Goal: Transaction & Acquisition: Purchase product/service

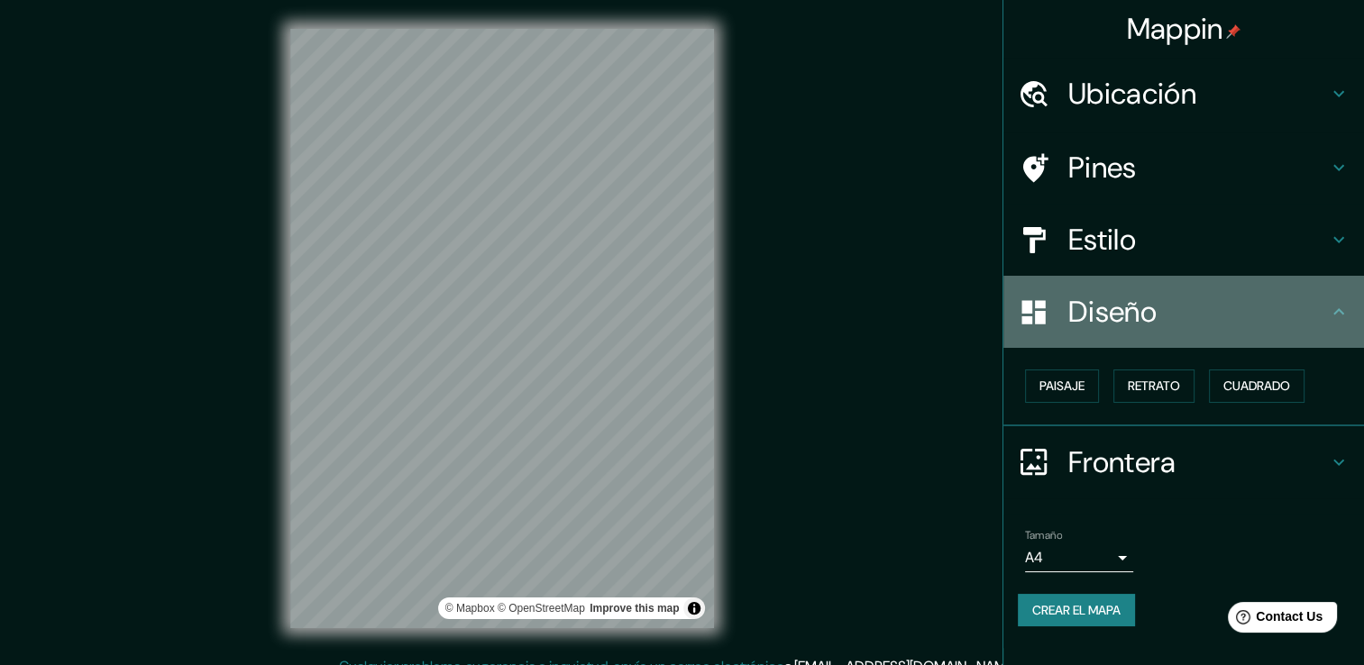
click at [1280, 316] on h4 "Diseño" at bounding box center [1198, 312] width 260 height 36
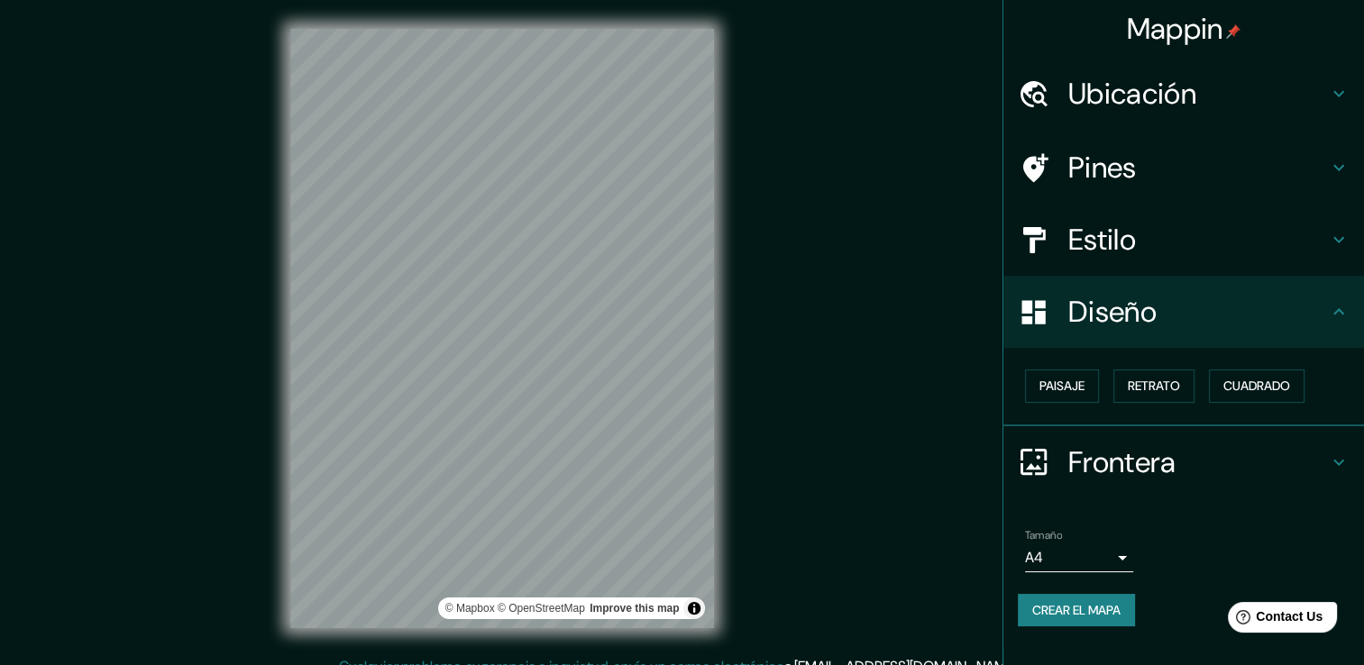
click at [1268, 247] on h4 "Estilo" at bounding box center [1198, 240] width 260 height 36
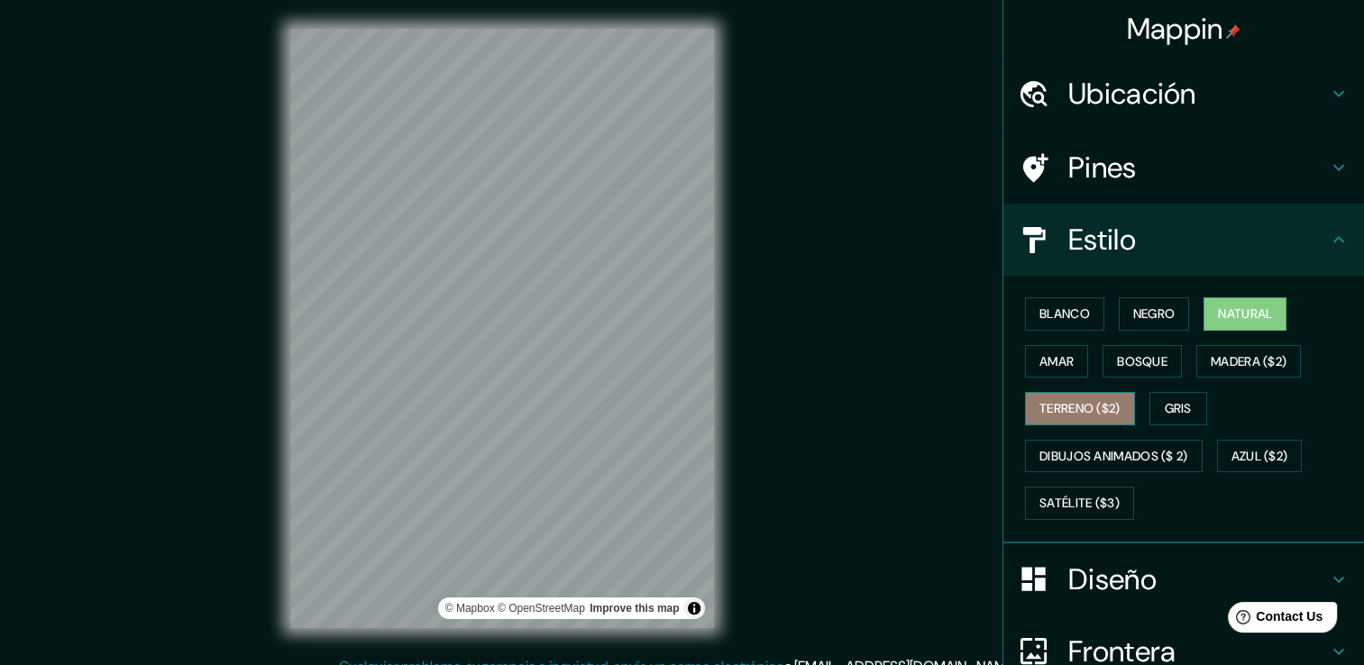
click at [1077, 405] on font "Terreno ($2)" at bounding box center [1079, 409] width 81 height 23
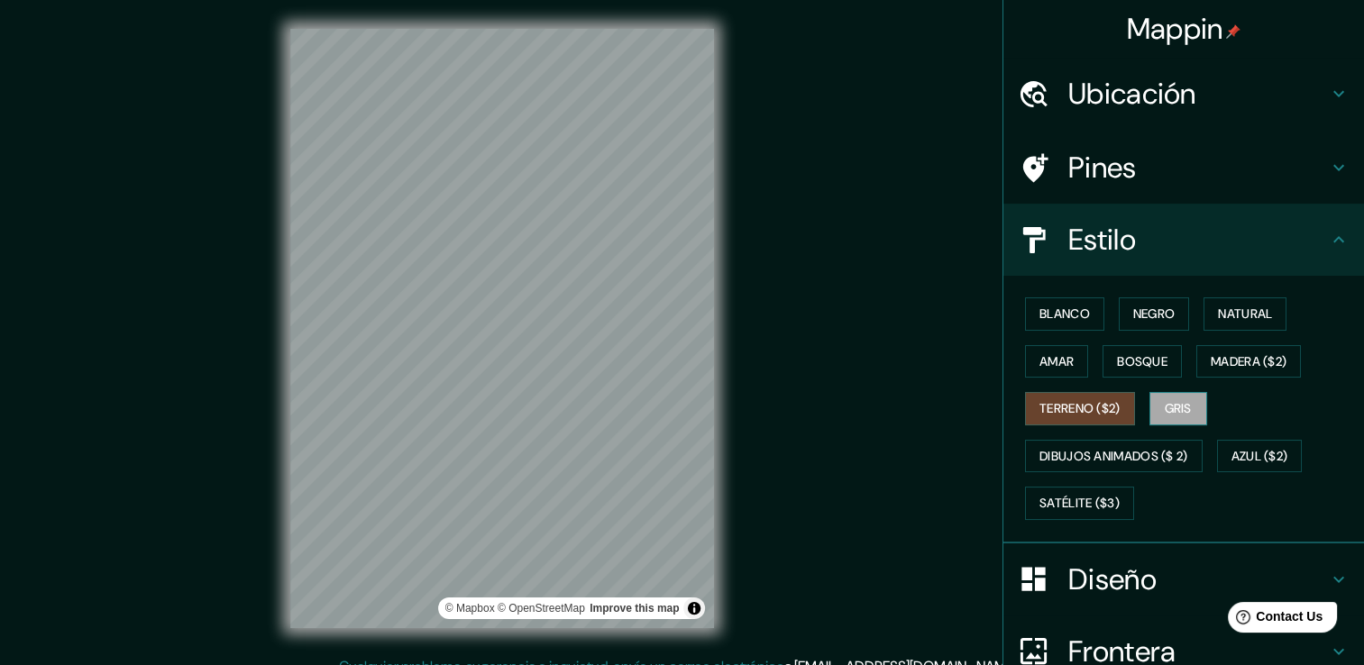
click at [1197, 404] on button "Gris" at bounding box center [1178, 408] width 58 height 33
click at [1212, 363] on font "Madera ($2)" at bounding box center [1249, 362] width 76 height 23
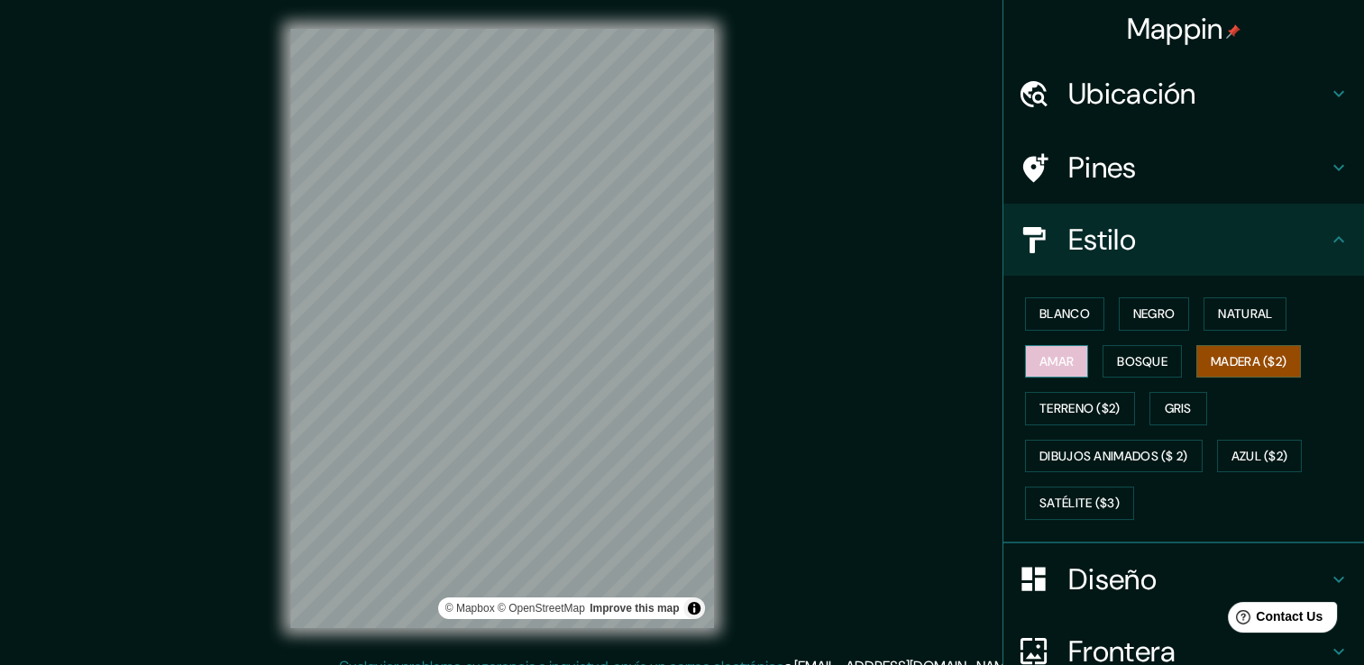
click at [1057, 361] on font "Amar" at bounding box center [1056, 362] width 34 height 23
click at [1117, 360] on font "Bosque" at bounding box center [1142, 362] width 50 height 23
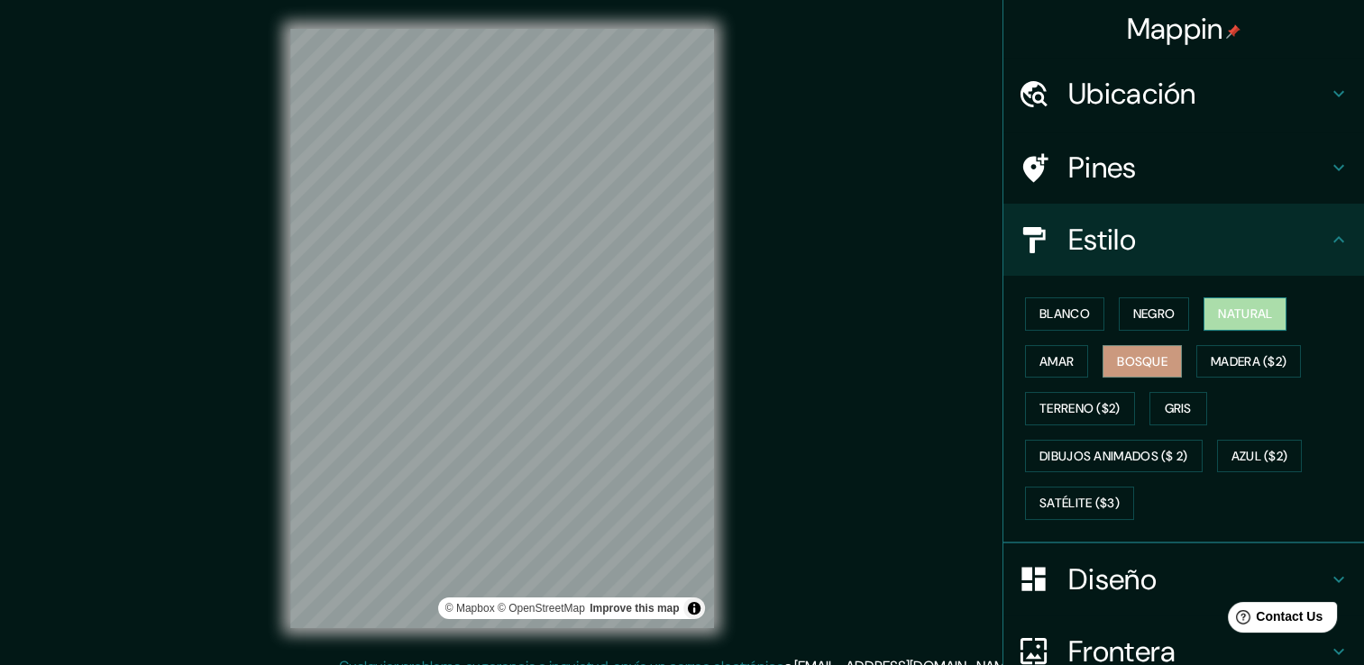
click at [1260, 297] on button "Natural" at bounding box center [1244, 313] width 83 height 33
click at [1074, 325] on button "Blanco" at bounding box center [1064, 313] width 79 height 33
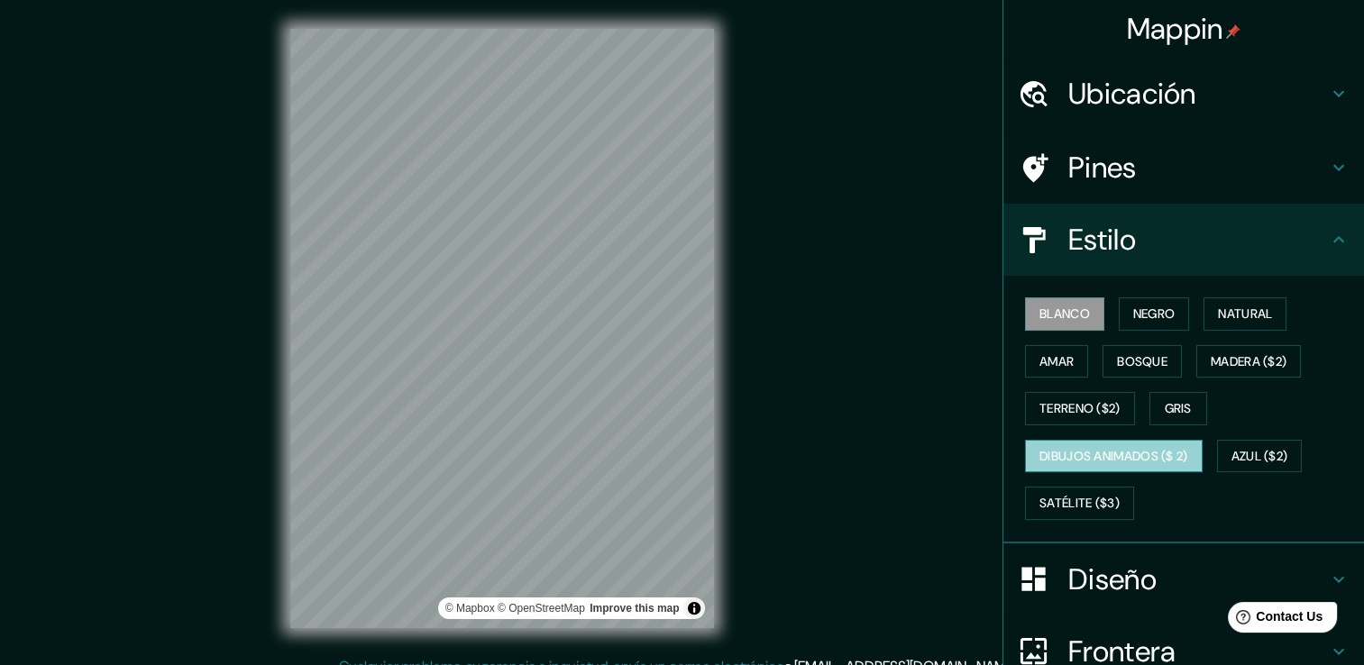
click at [1081, 449] on font "Dibujos animados ($ 2)" at bounding box center [1113, 456] width 149 height 23
click at [391, 664] on html "Mappin Ubicación Piura, [GEOGRAPHIC_DATA], 20001, [GEOGRAPHIC_DATA] Piura [GEOG…" at bounding box center [682, 332] width 1364 height 665
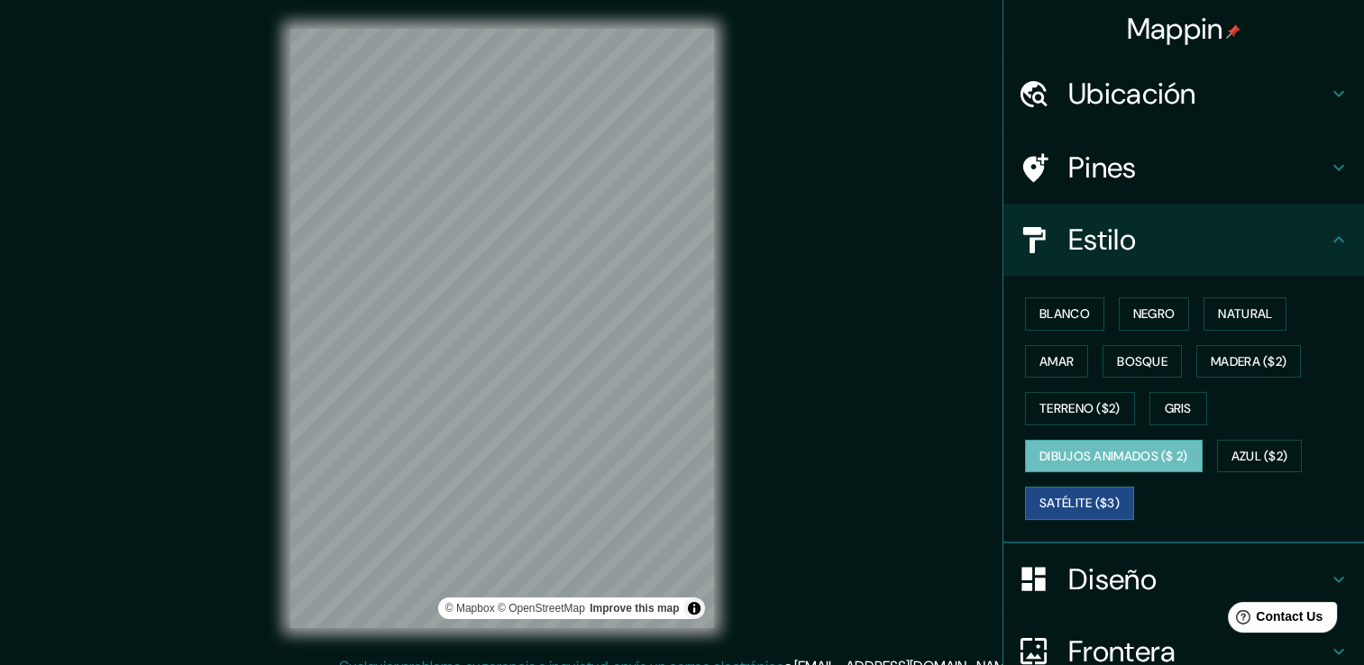
click at [1112, 488] on button "Satélite ($3)" at bounding box center [1079, 503] width 109 height 33
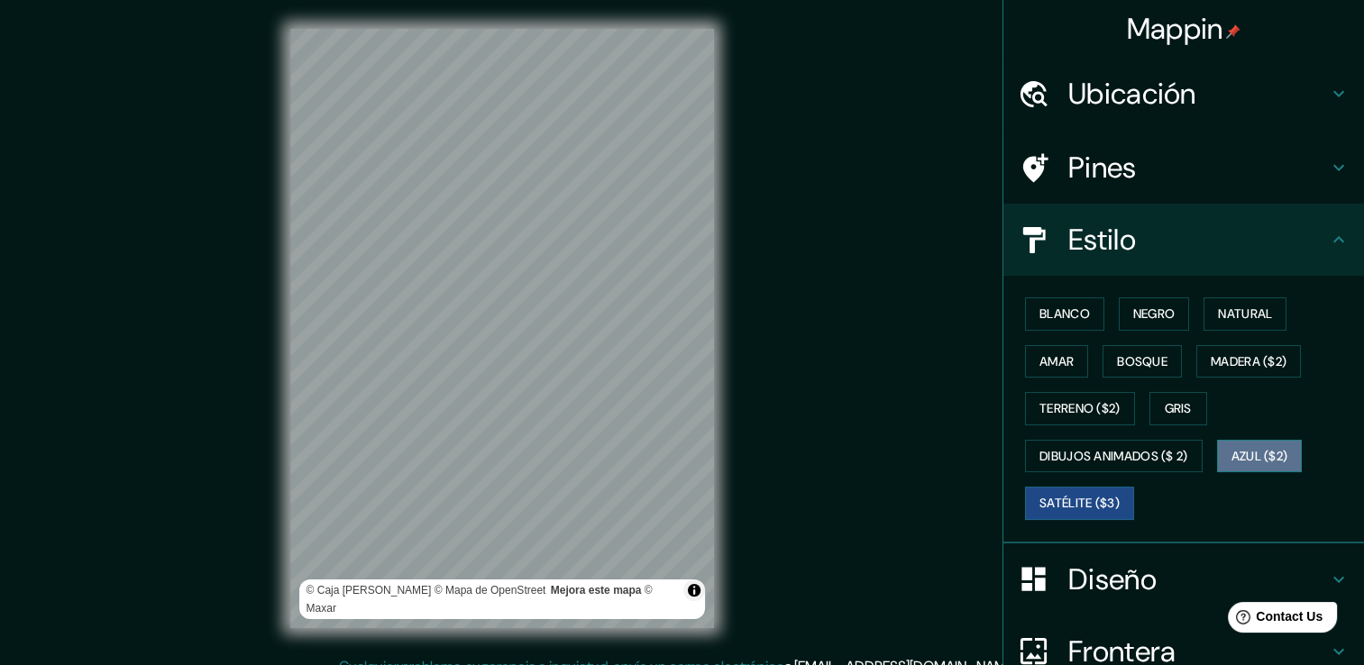
click at [1266, 463] on font "Azul ($2)" at bounding box center [1259, 456] width 57 height 23
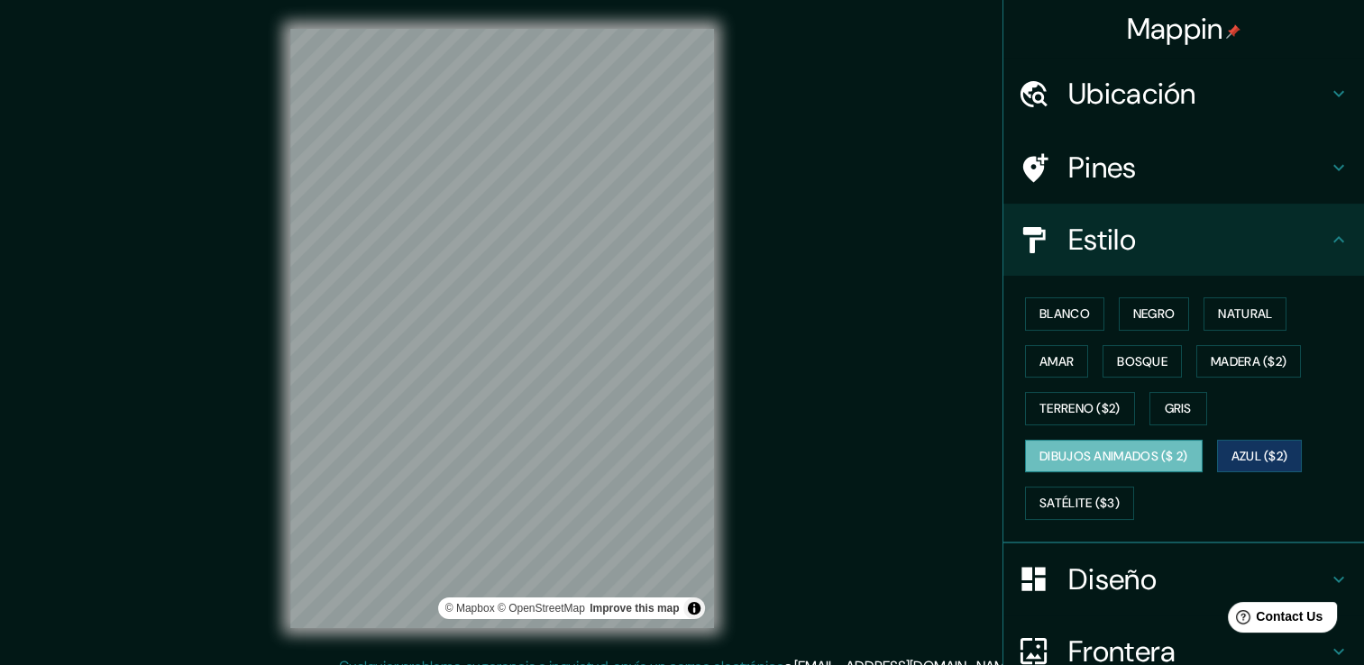
click at [1070, 453] on font "Dibujos animados ($ 2)" at bounding box center [1113, 456] width 149 height 23
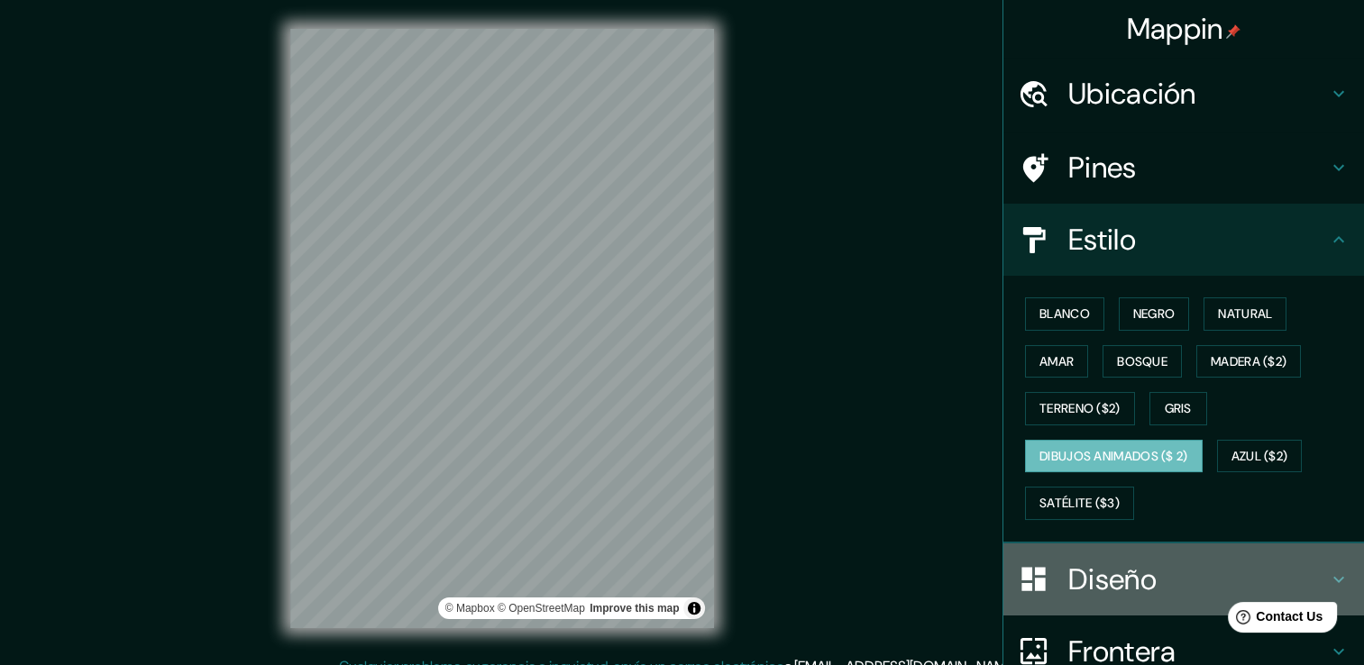
click at [1186, 569] on h4 "Diseño" at bounding box center [1198, 580] width 260 height 36
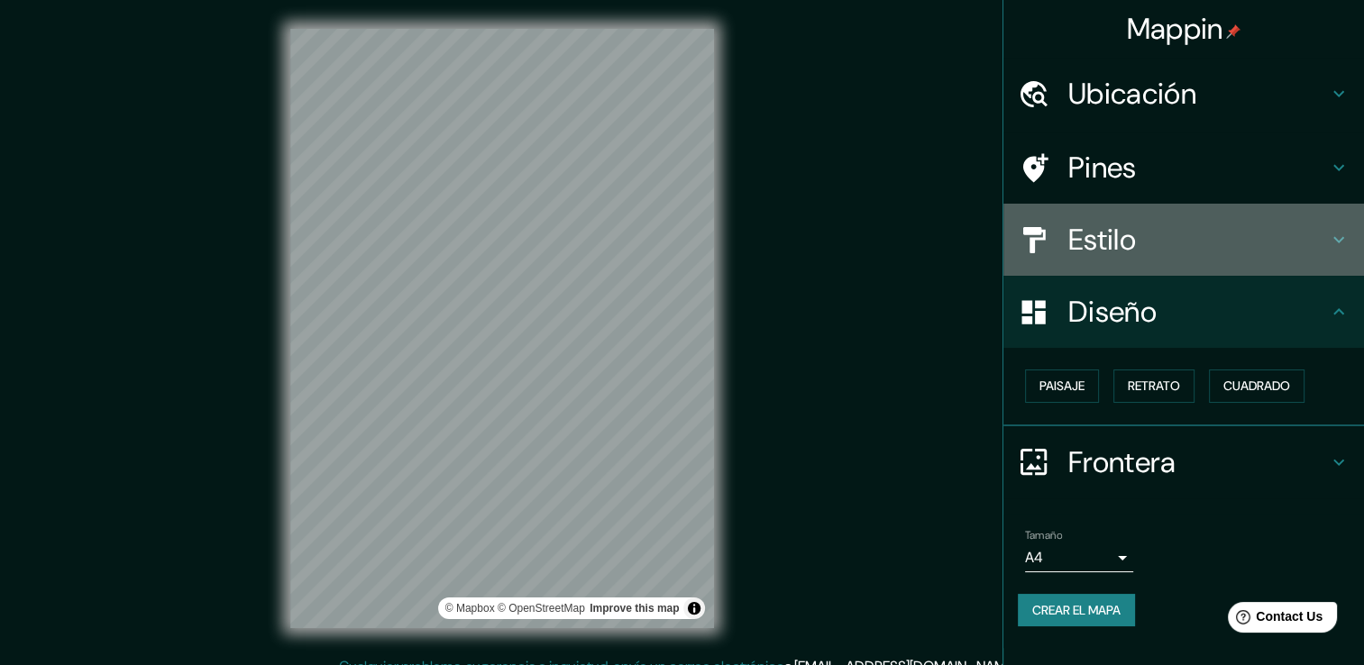
click at [1154, 233] on h4 "Estilo" at bounding box center [1198, 240] width 260 height 36
